Goal: Task Accomplishment & Management: Use online tool/utility

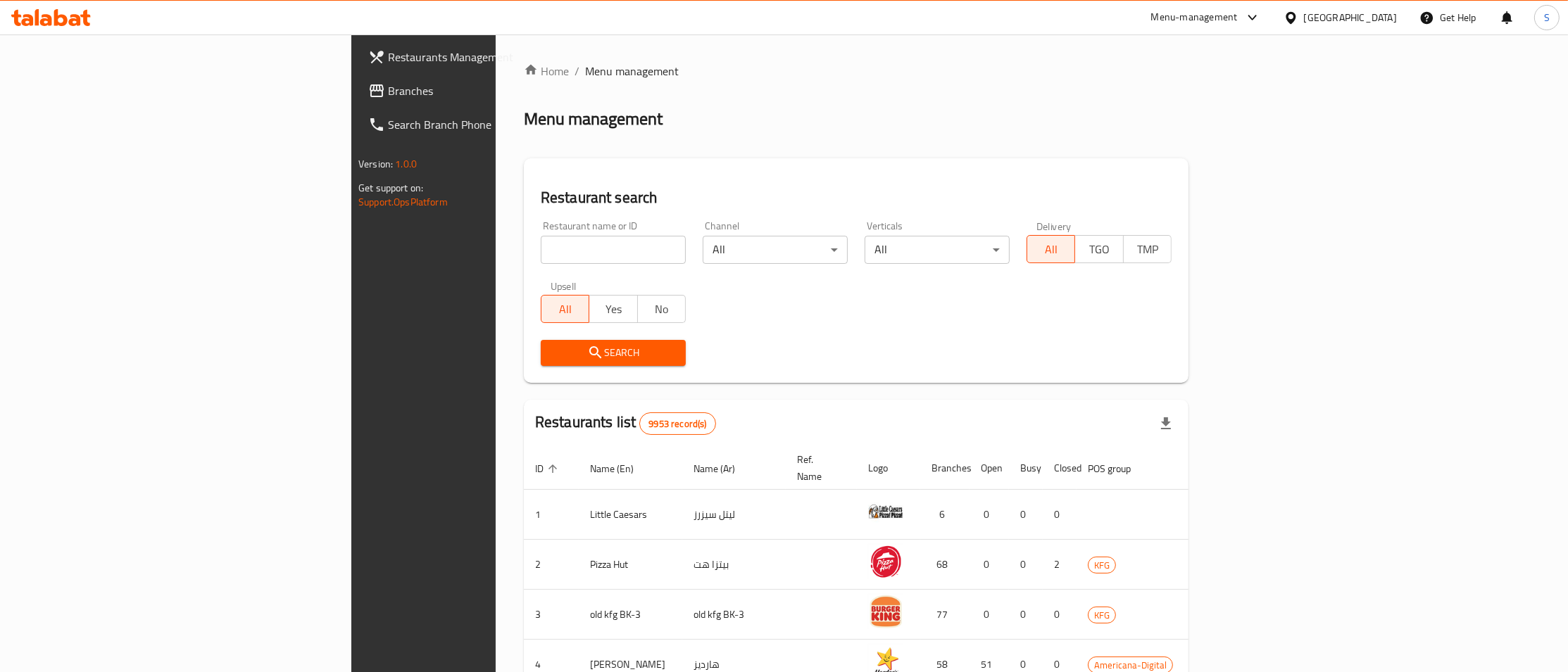
click at [524, 249] on div "Home / Menu management Menu management Restaurant search Restaurant name or ID …" at bounding box center [856, 550] width 665 height 975
click at [541, 246] on input "search" at bounding box center [613, 249] width 145 height 28
type input "JUST B"
click button "Search" at bounding box center [613, 353] width 145 height 26
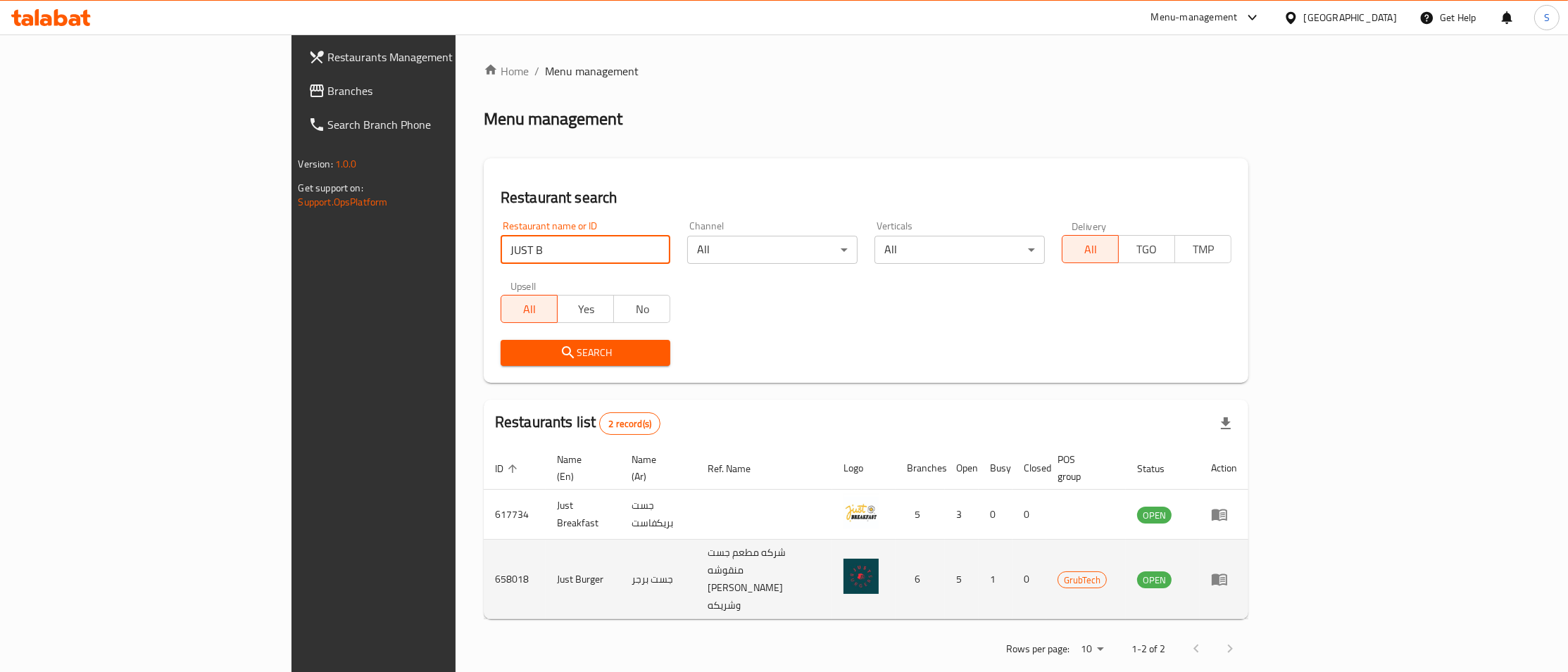
click at [1228, 574] on icon "enhanced table" at bounding box center [1220, 580] width 15 height 12
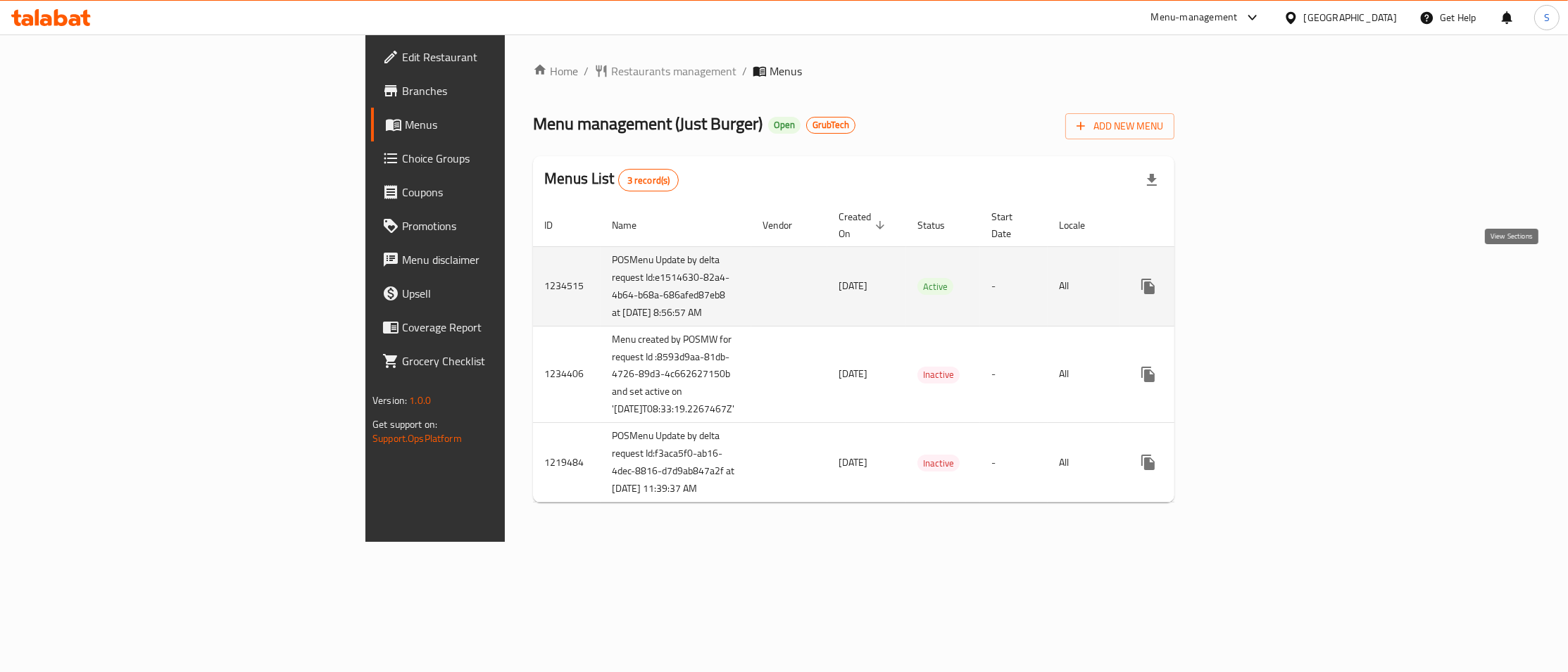
click at [1256, 280] on icon "enhanced table" at bounding box center [1250, 286] width 13 height 13
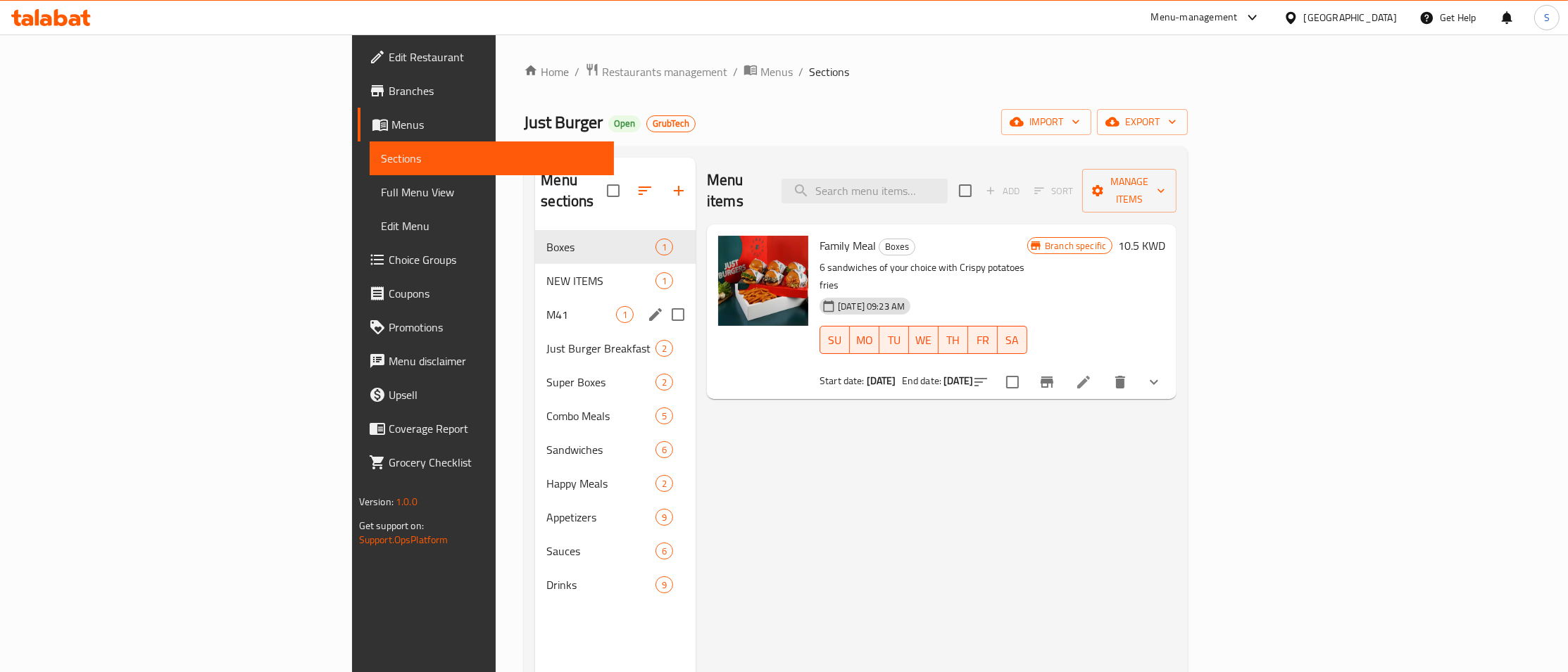
click at [547, 306] on span "M41" at bounding box center [582, 315] width 70 height 17
